Goal: Task Accomplishment & Management: Manage account settings

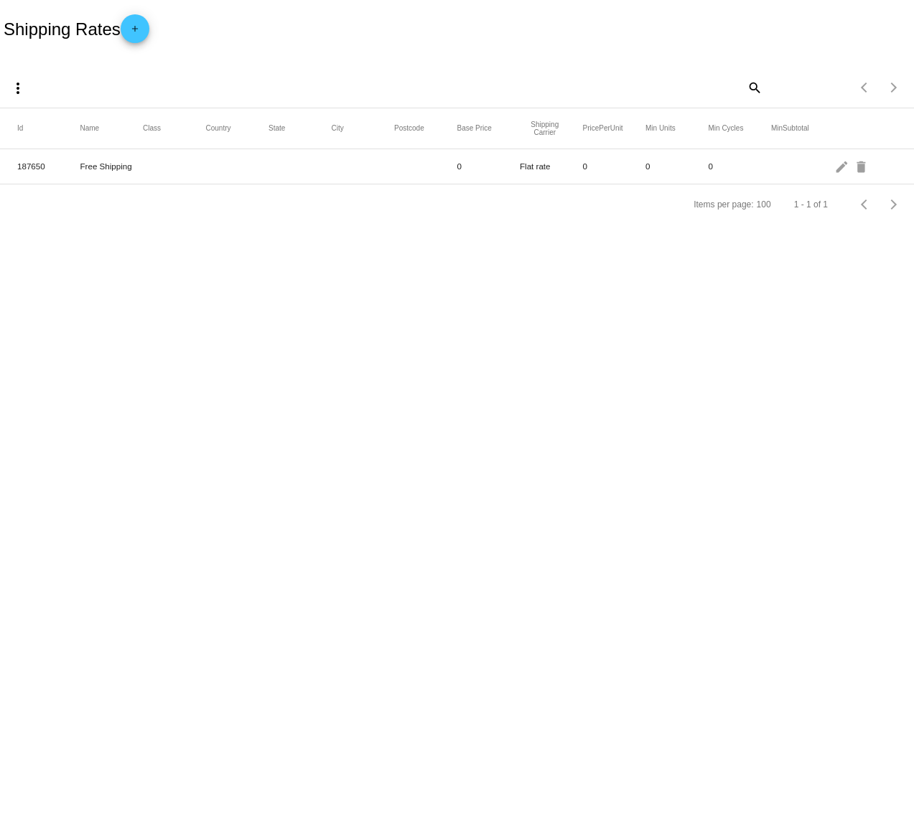
click at [141, 169] on mat-cell "Free Shipping" at bounding box center [111, 166] width 63 height 17
click at [19, 90] on mat-icon "more_vert" at bounding box center [17, 88] width 17 height 17
click at [19, 90] on div "file_download Export file_upload Import" at bounding box center [45, 127] width 83 height 108
click at [138, 28] on div at bounding box center [457, 411] width 914 height 823
click at [142, 27] on mat-icon "add" at bounding box center [134, 32] width 17 height 17
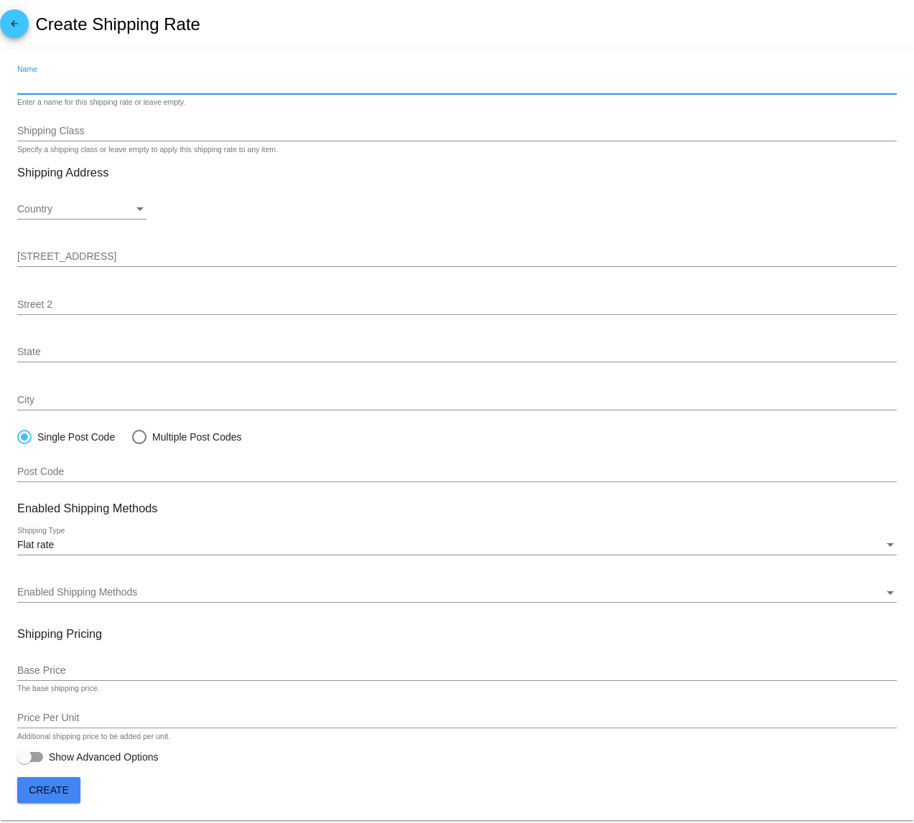
click at [83, 88] on input "Name" at bounding box center [456, 83] width 879 height 11
type input "Flat Rate Shipping"
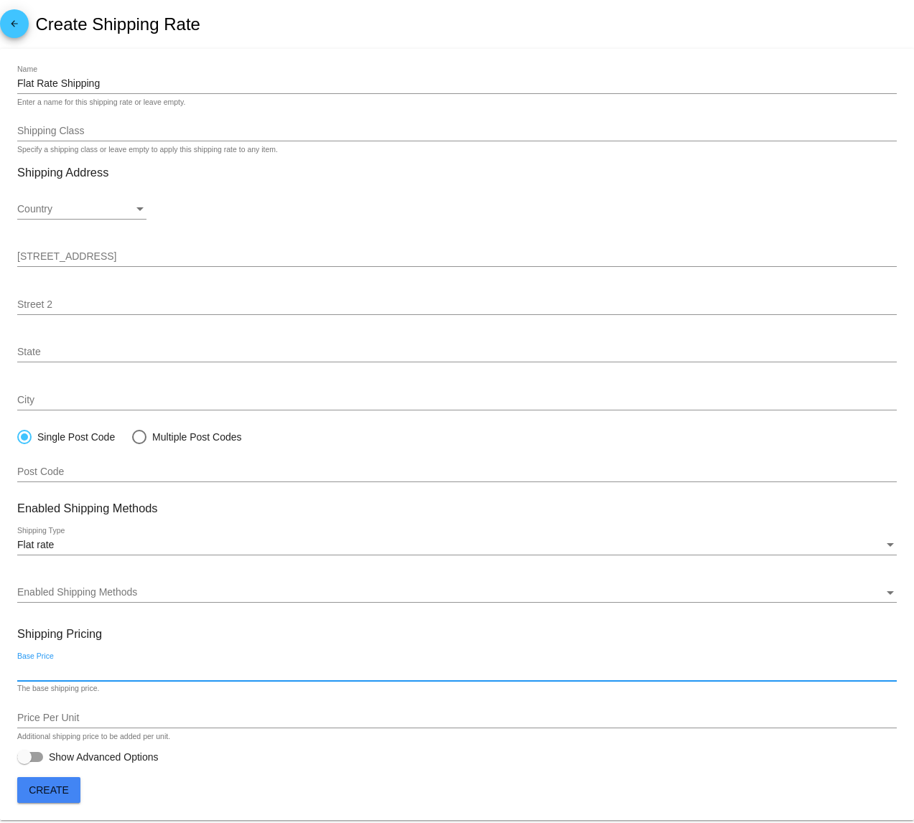
click at [116, 669] on input "Base Price" at bounding box center [456, 670] width 879 height 11
type input "8.00"
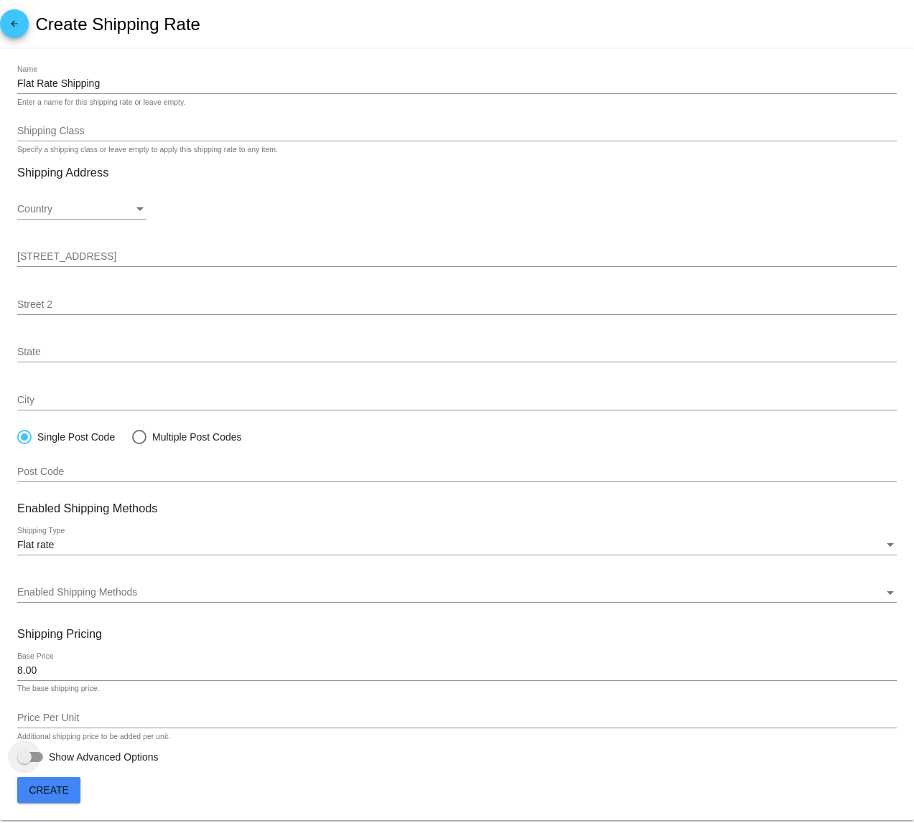
click at [42, 760] on div at bounding box center [30, 757] width 26 height 10
click at [24, 762] on input "Show Advanced Options" at bounding box center [24, 762] width 1 height 1
checkbox input "true"
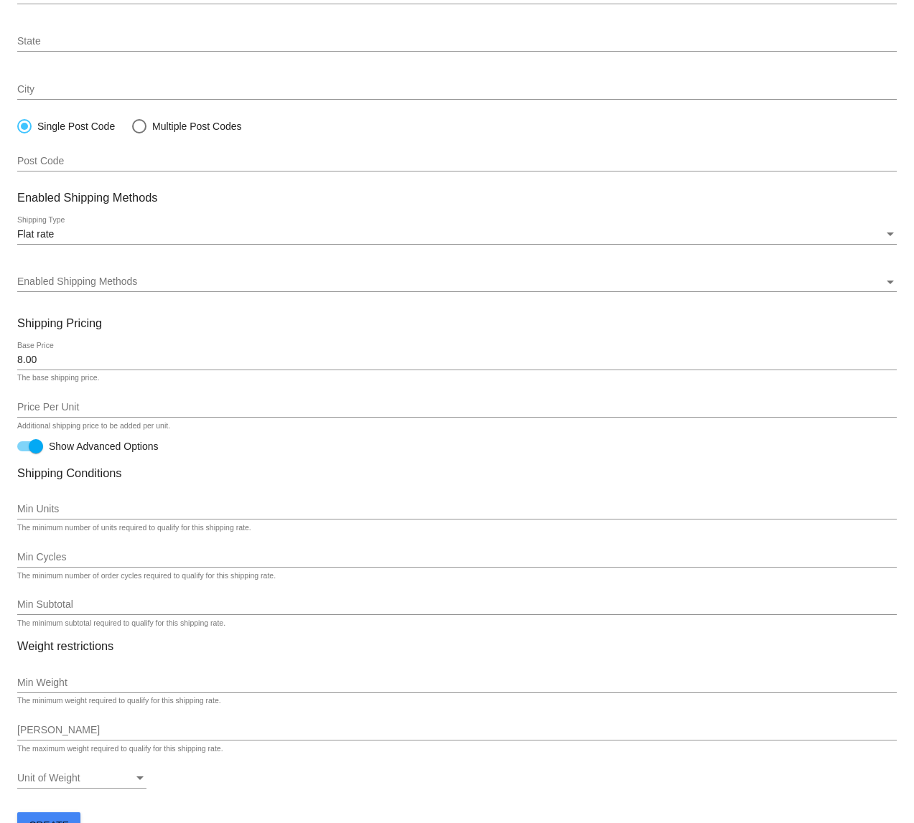
scroll to position [312, 0]
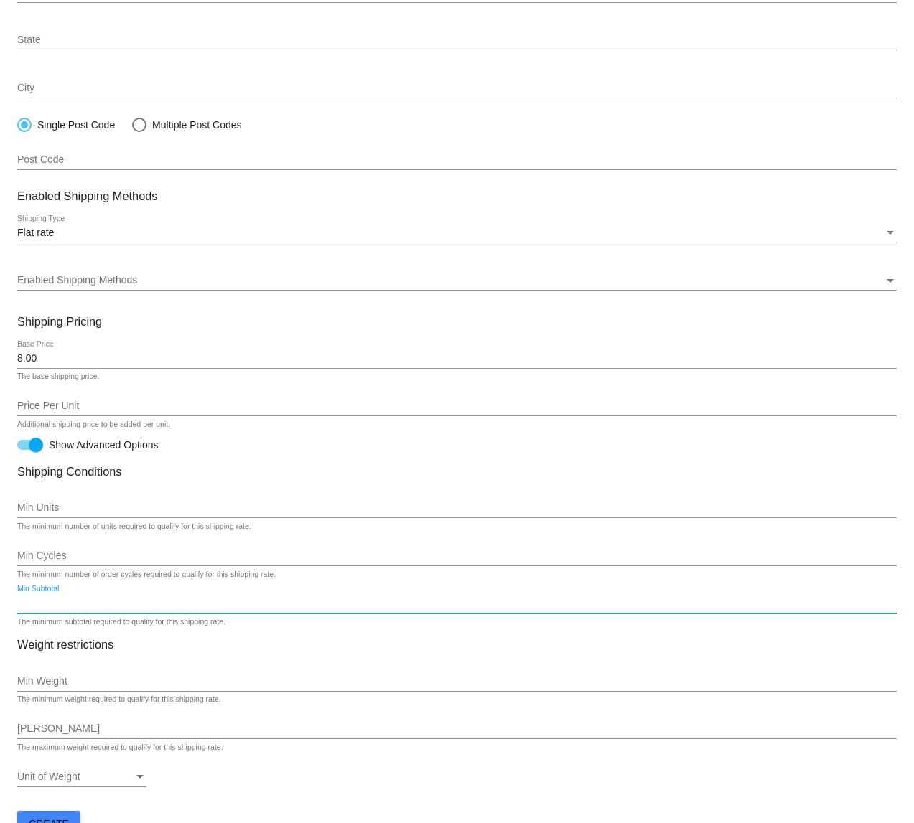
click at [57, 602] on input "Min Subtotal" at bounding box center [456, 603] width 879 height 11
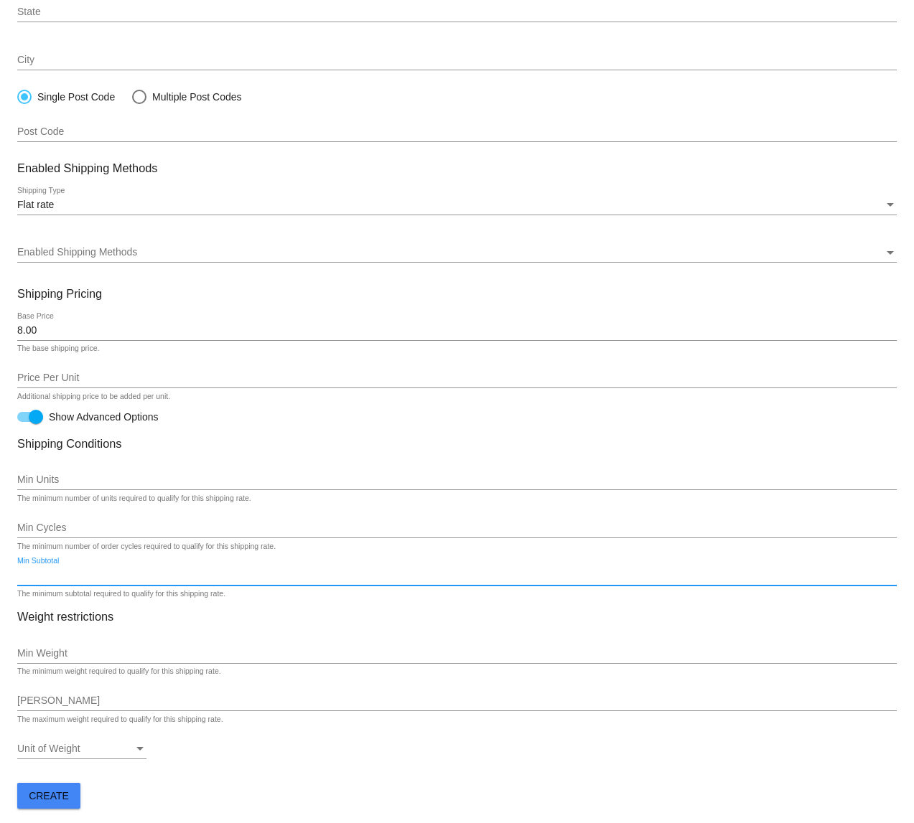
scroll to position [344, 0]
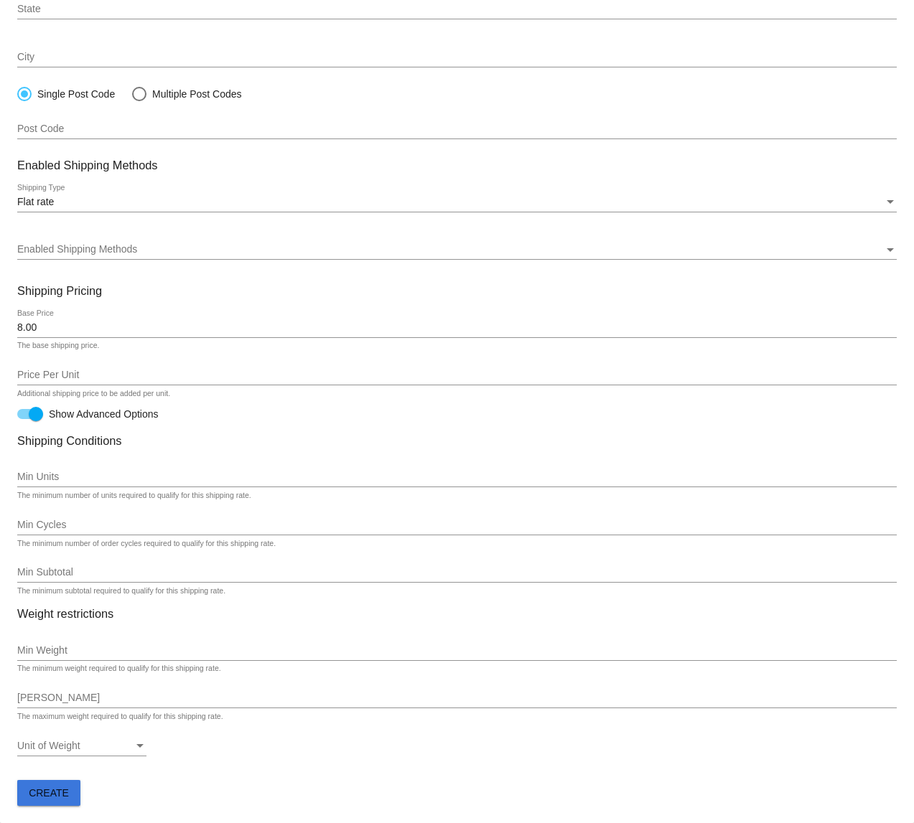
click at [52, 798] on span "Create" at bounding box center [49, 793] width 40 height 11
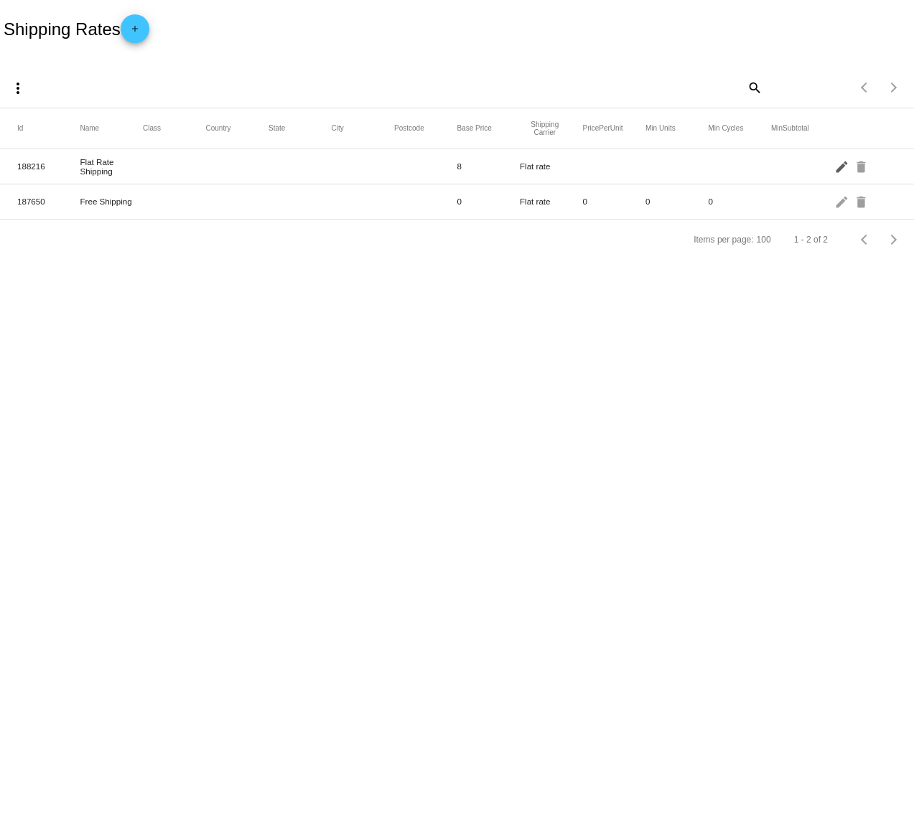
click at [838, 164] on mat-icon "edit" at bounding box center [842, 166] width 17 height 22
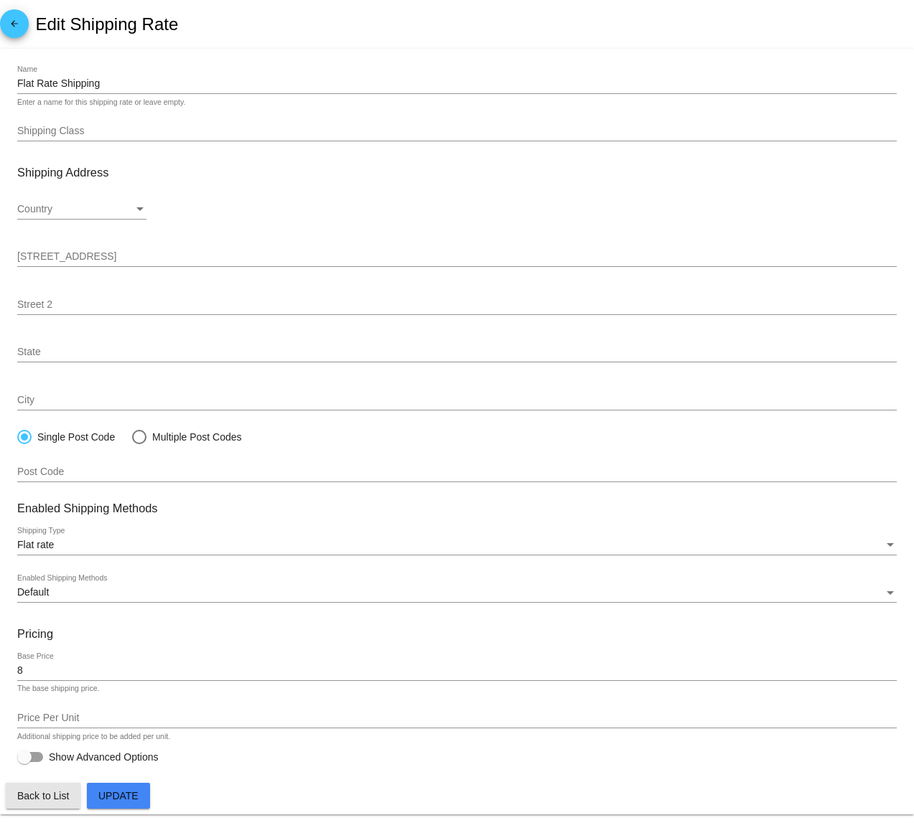
click at [47, 800] on span "Back to List" at bounding box center [43, 795] width 52 height 11
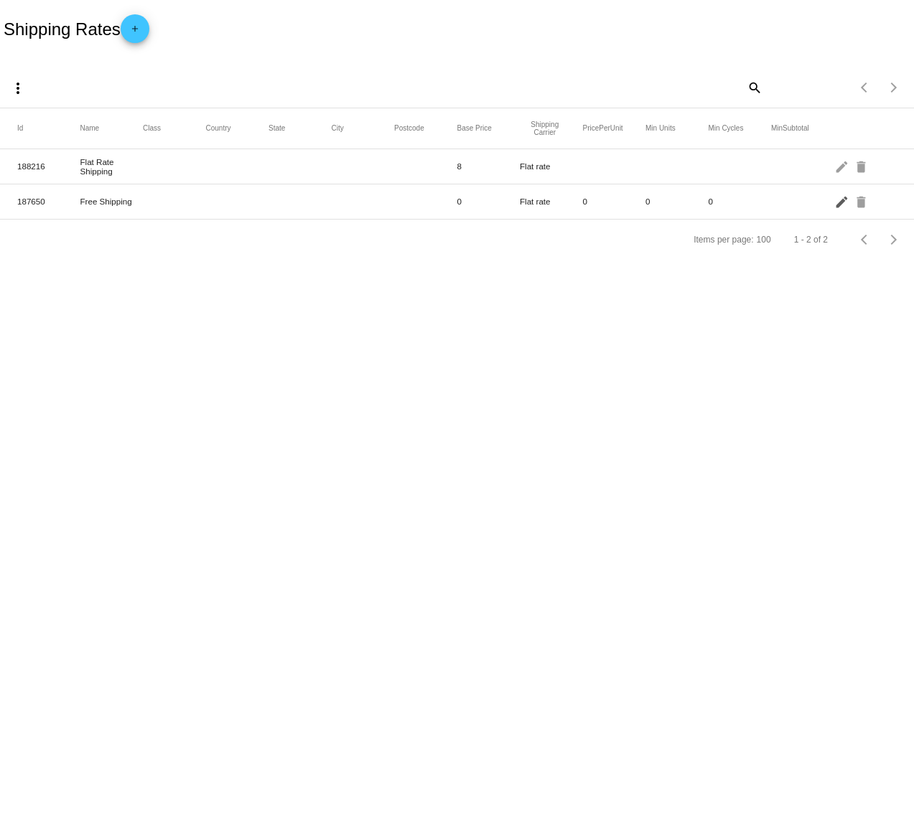
click at [837, 205] on mat-icon "edit" at bounding box center [842, 201] width 17 height 22
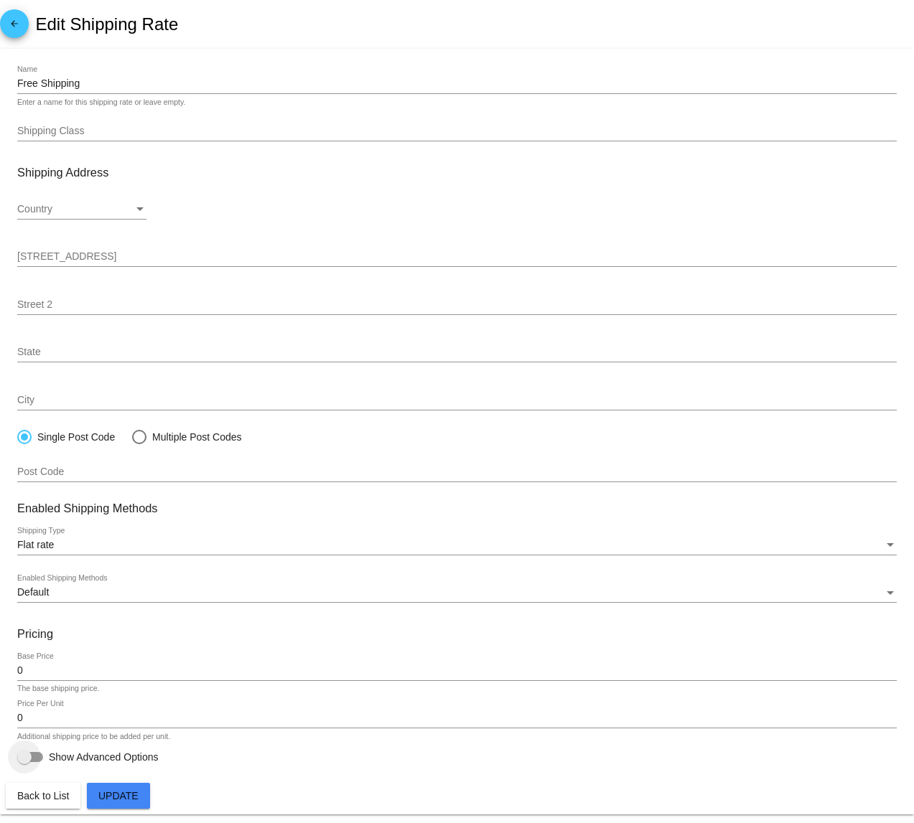
click at [42, 758] on div at bounding box center [30, 757] width 26 height 10
click at [24, 762] on input "Show Advanced Options" at bounding box center [24, 762] width 1 height 1
checkbox input "true"
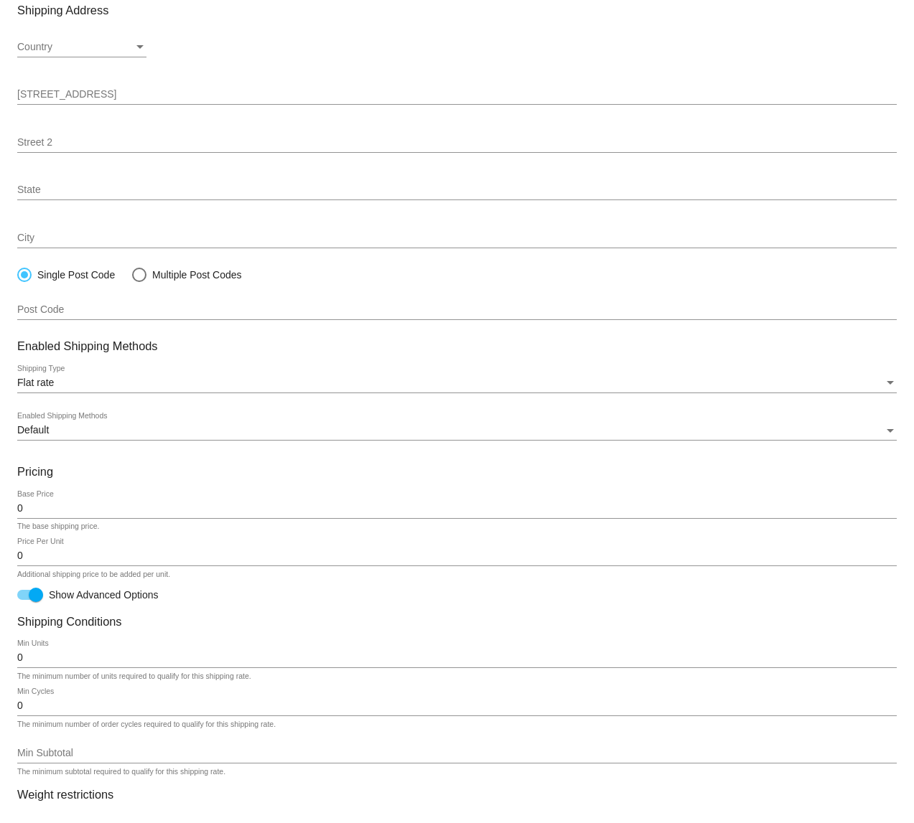
scroll to position [175, 0]
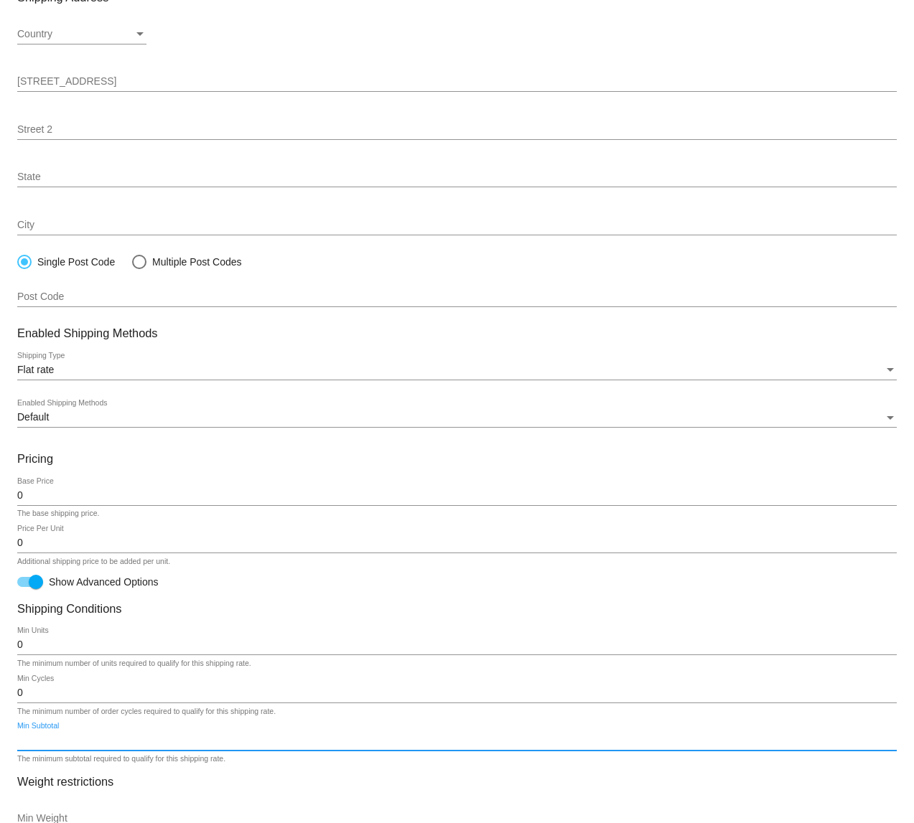
click at [57, 742] on input "Min Subtotal" at bounding box center [456, 740] width 879 height 11
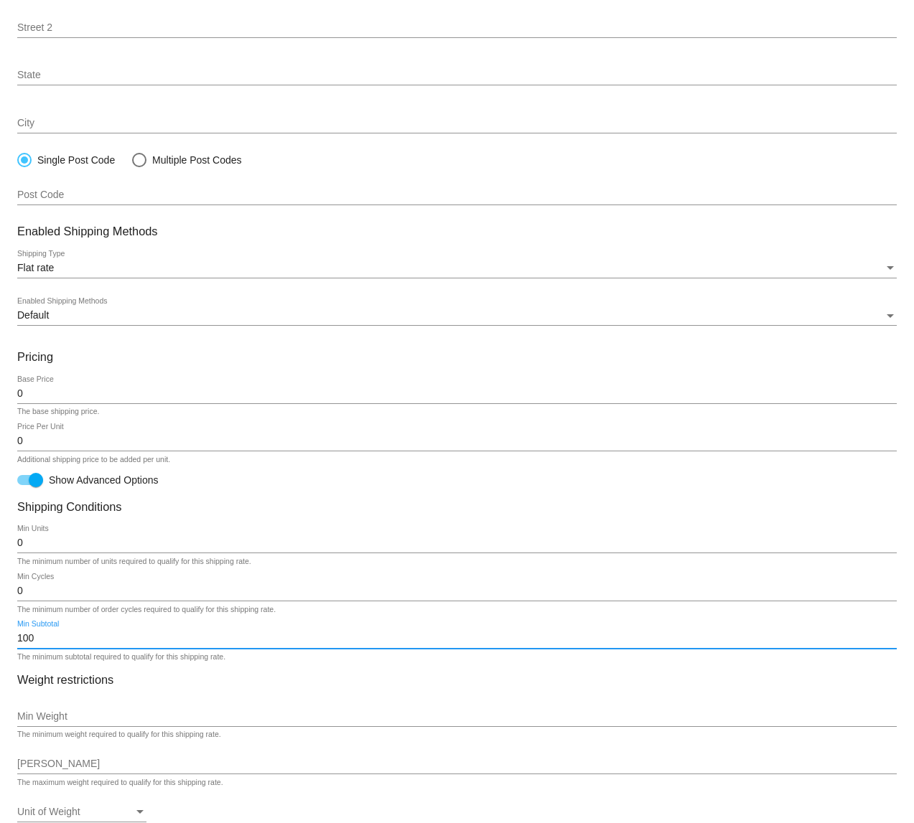
scroll to position [338, 0]
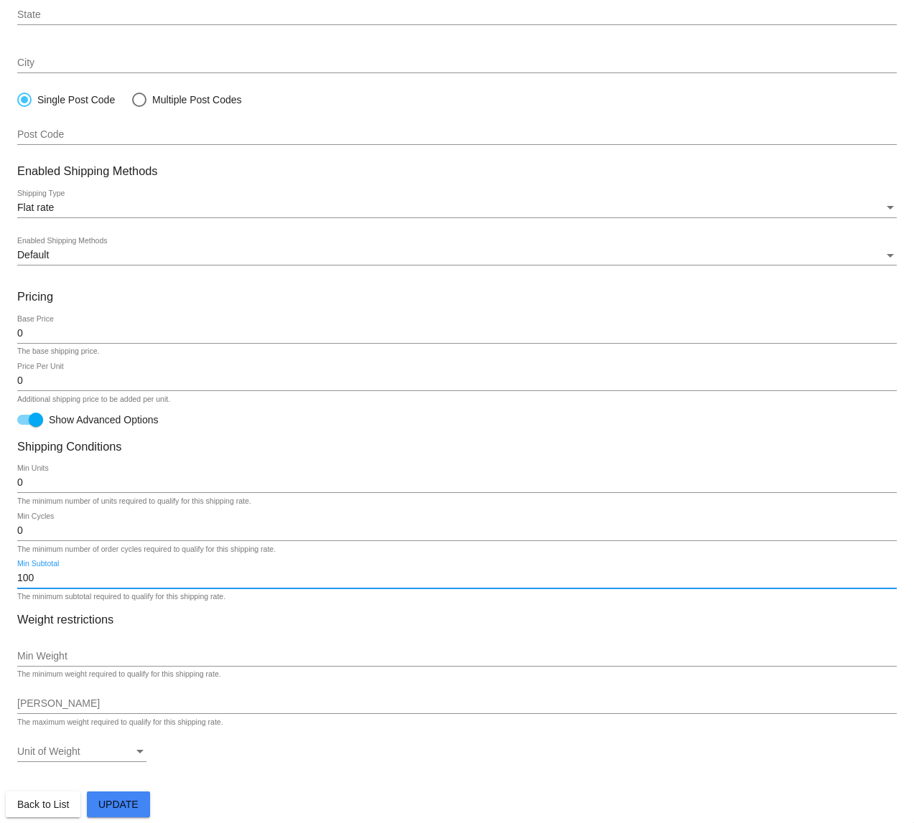
type input "100"
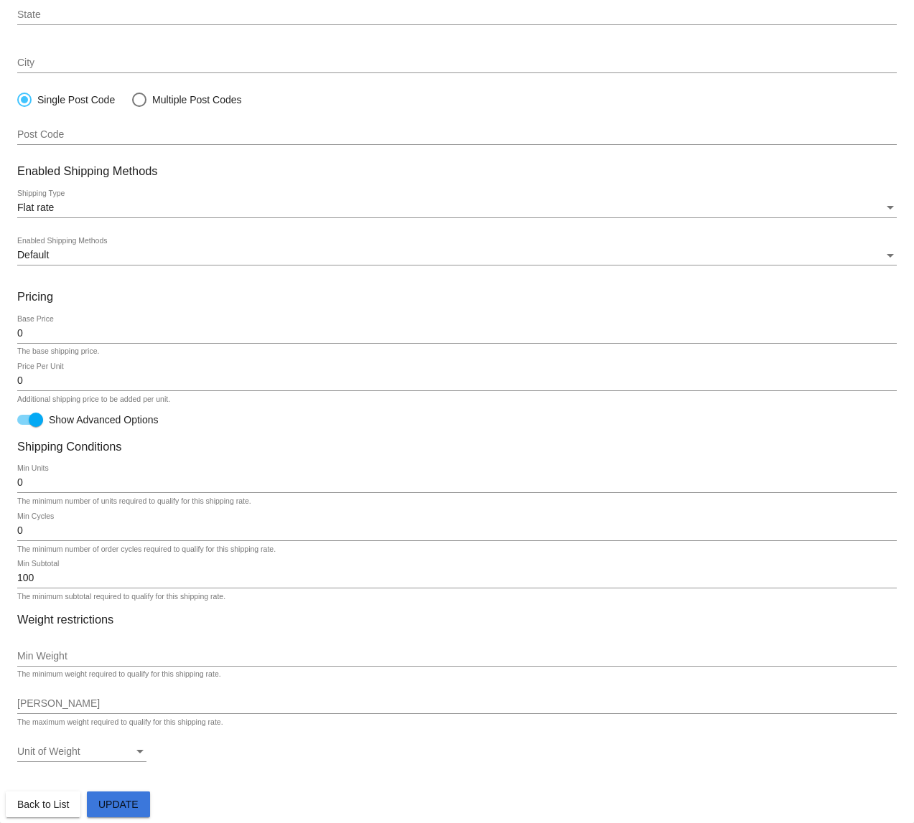
click at [131, 805] on span "Update" at bounding box center [118, 804] width 40 height 11
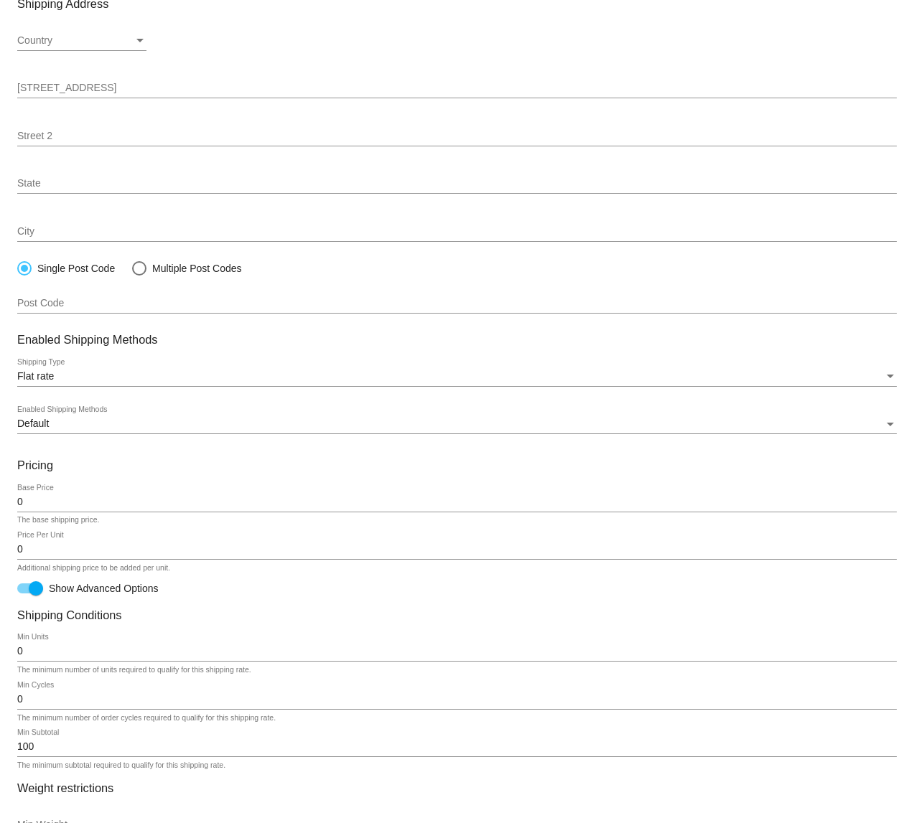
scroll to position [0, 0]
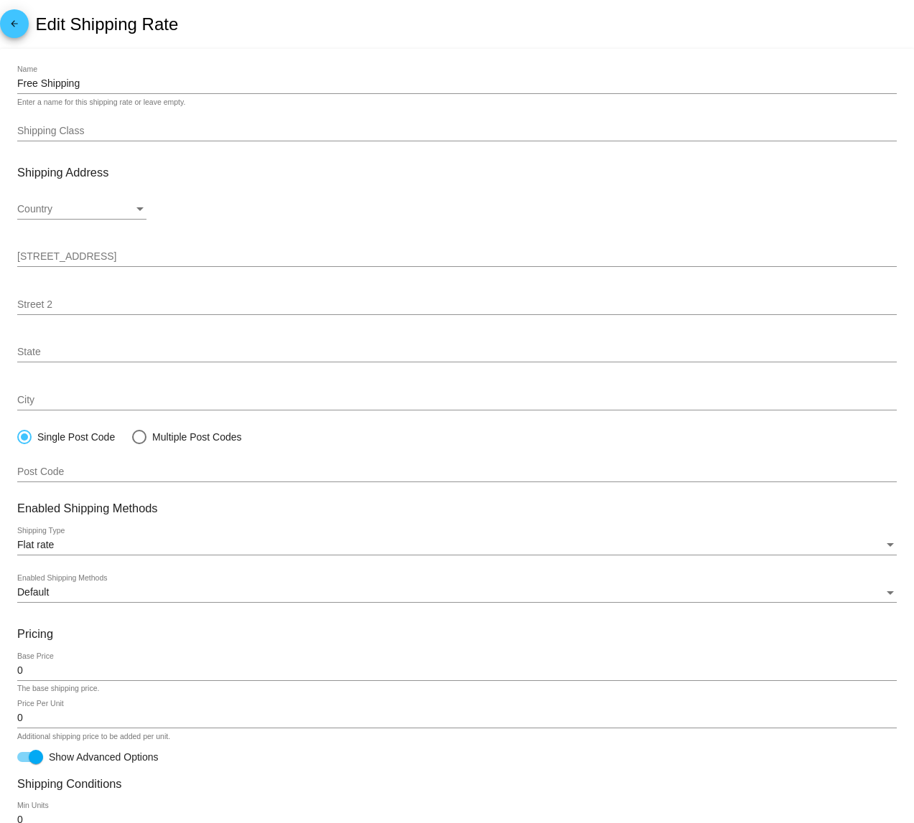
click at [9, 24] on mat-icon "arrow_back" at bounding box center [14, 27] width 17 height 17
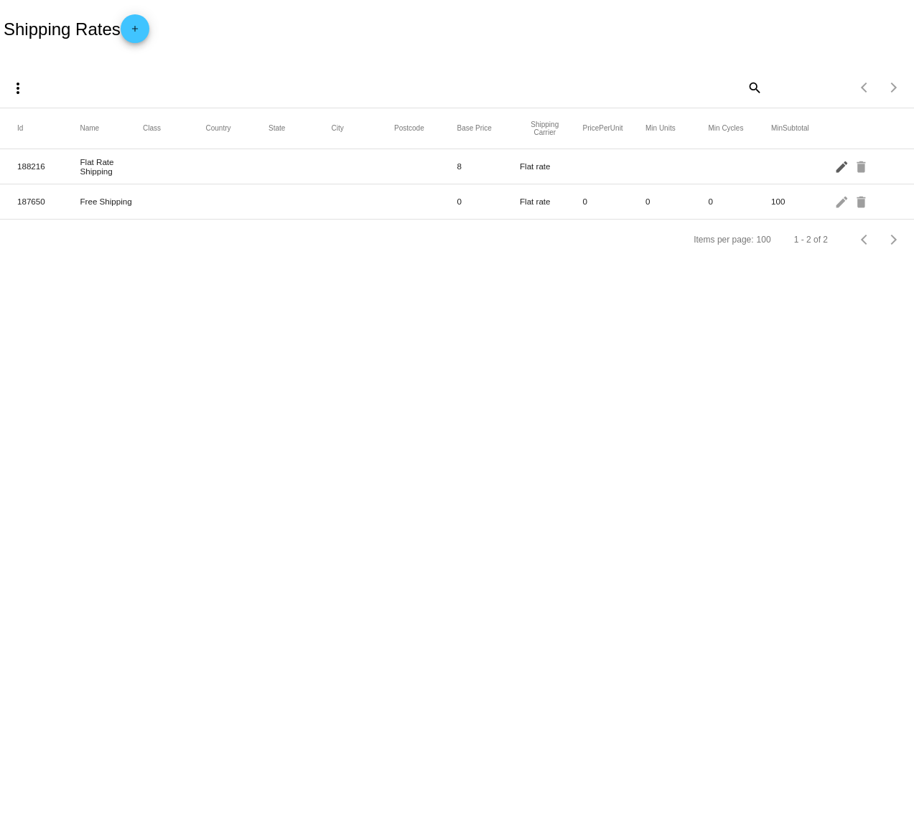
click at [839, 169] on mat-icon "edit" at bounding box center [842, 166] width 17 height 22
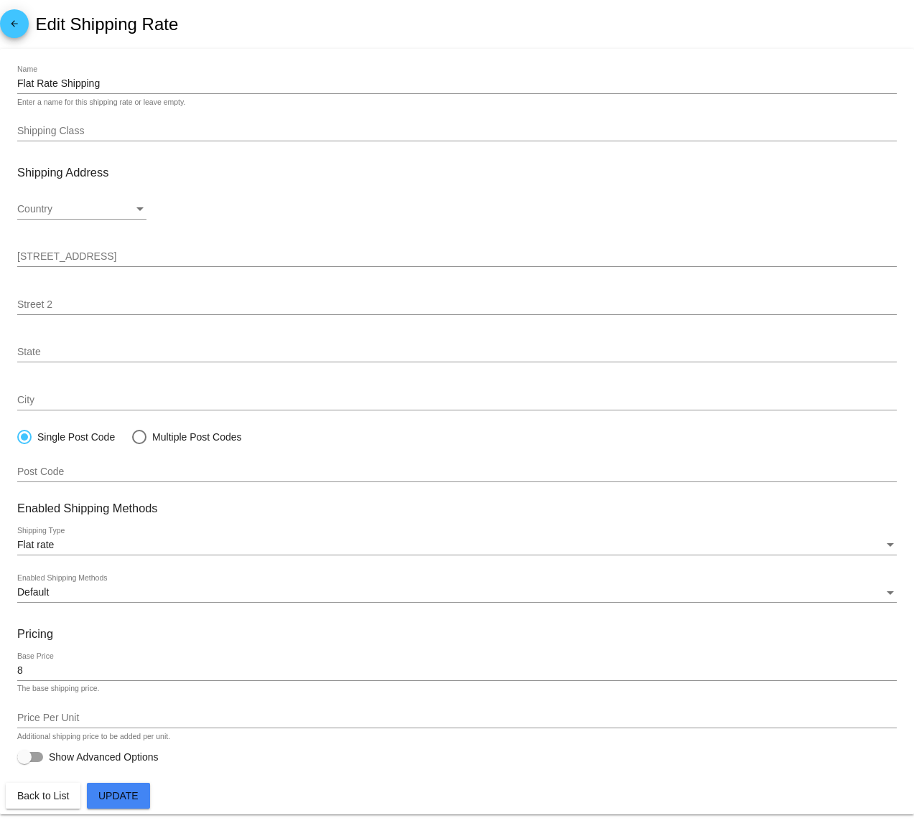
click at [67, 670] on input "8" at bounding box center [456, 670] width 879 height 11
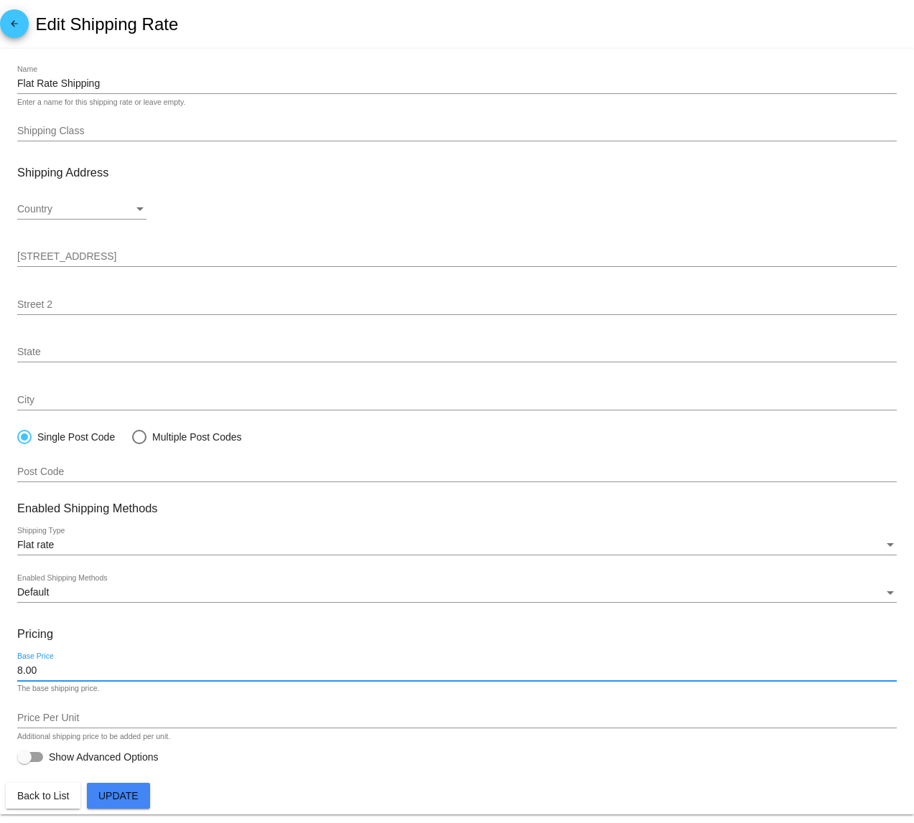
type input "8.00"
click at [39, 758] on div at bounding box center [30, 757] width 26 height 10
click at [24, 762] on input "Show Advanced Options" at bounding box center [24, 762] width 1 height 1
checkbox input "true"
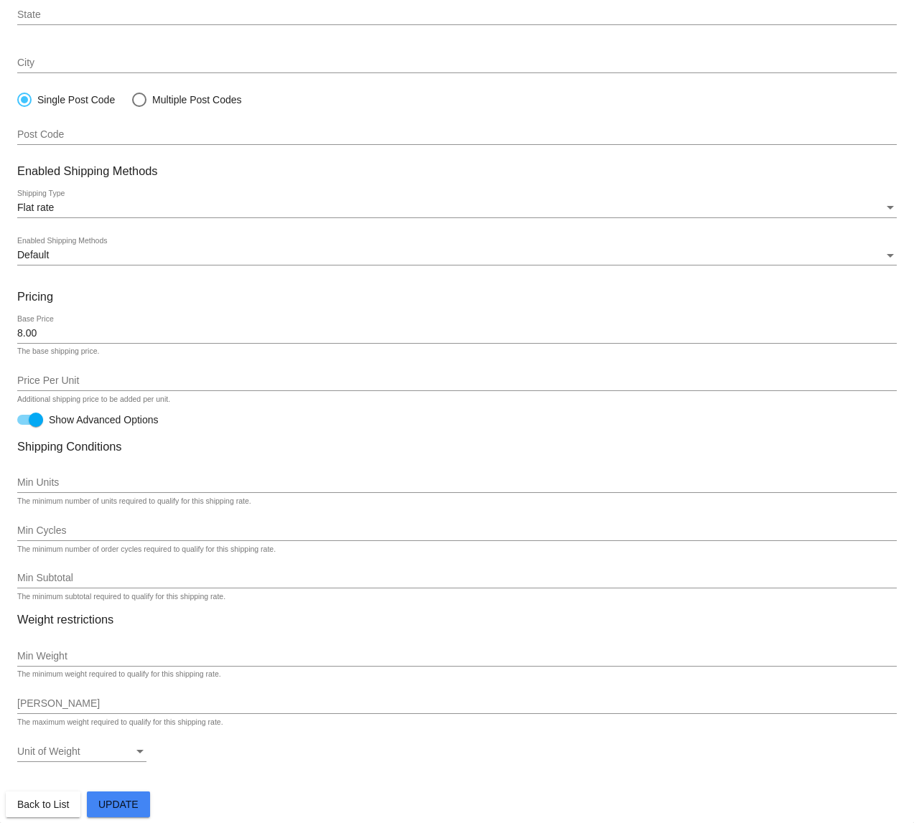
scroll to position [334, 0]
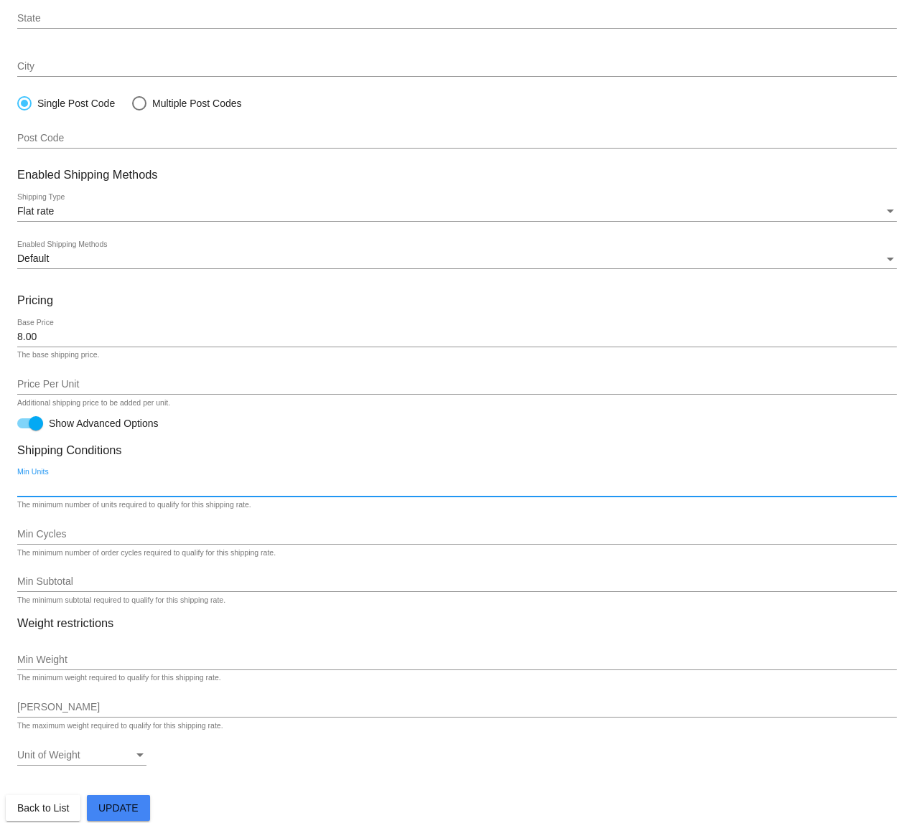
click at [40, 488] on input "Min Units" at bounding box center [456, 486] width 879 height 11
type input "0"
click at [34, 528] on div "Min Cycles" at bounding box center [456, 531] width 879 height 28
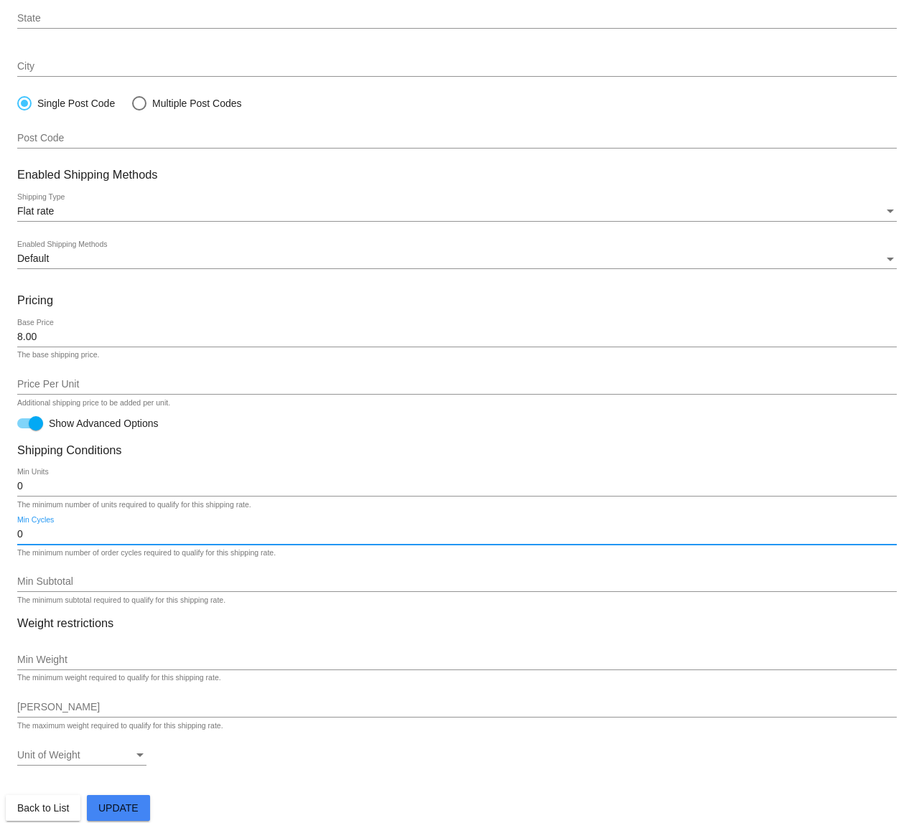
type input "0"
click at [35, 581] on input "Min Subtotal" at bounding box center [456, 581] width 879 height 11
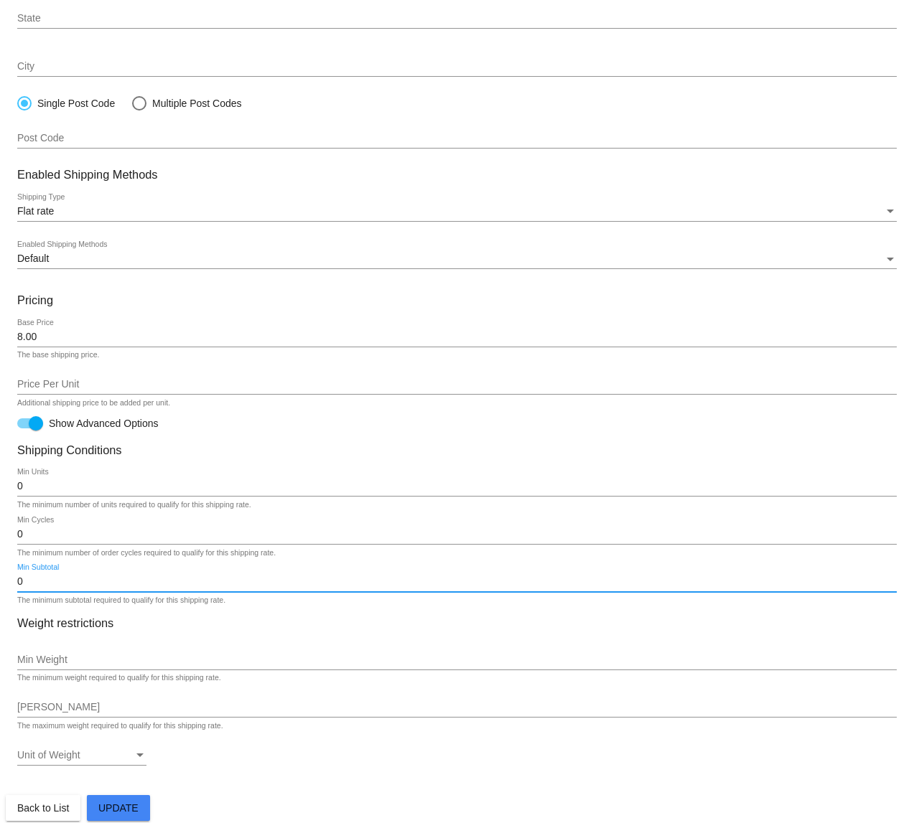
type input "0"
click at [126, 808] on span "Update" at bounding box center [118, 808] width 40 height 11
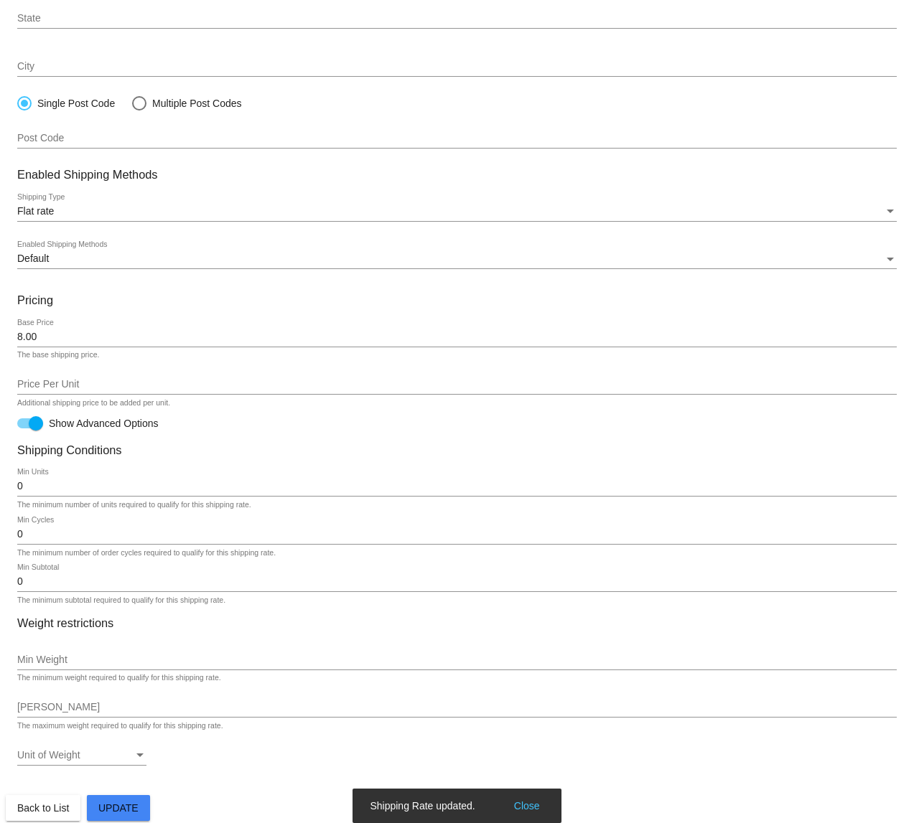
scroll to position [0, 0]
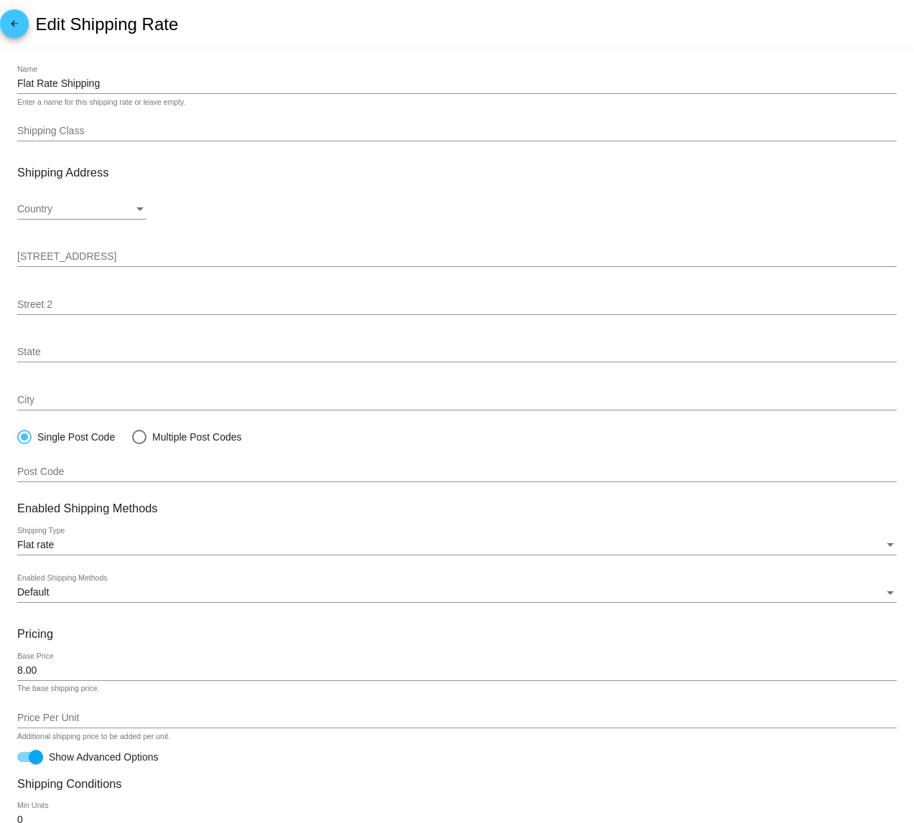
click at [19, 24] on mat-icon "arrow_back" at bounding box center [14, 27] width 17 height 17
